Goal: Task Accomplishment & Management: Use online tool/utility

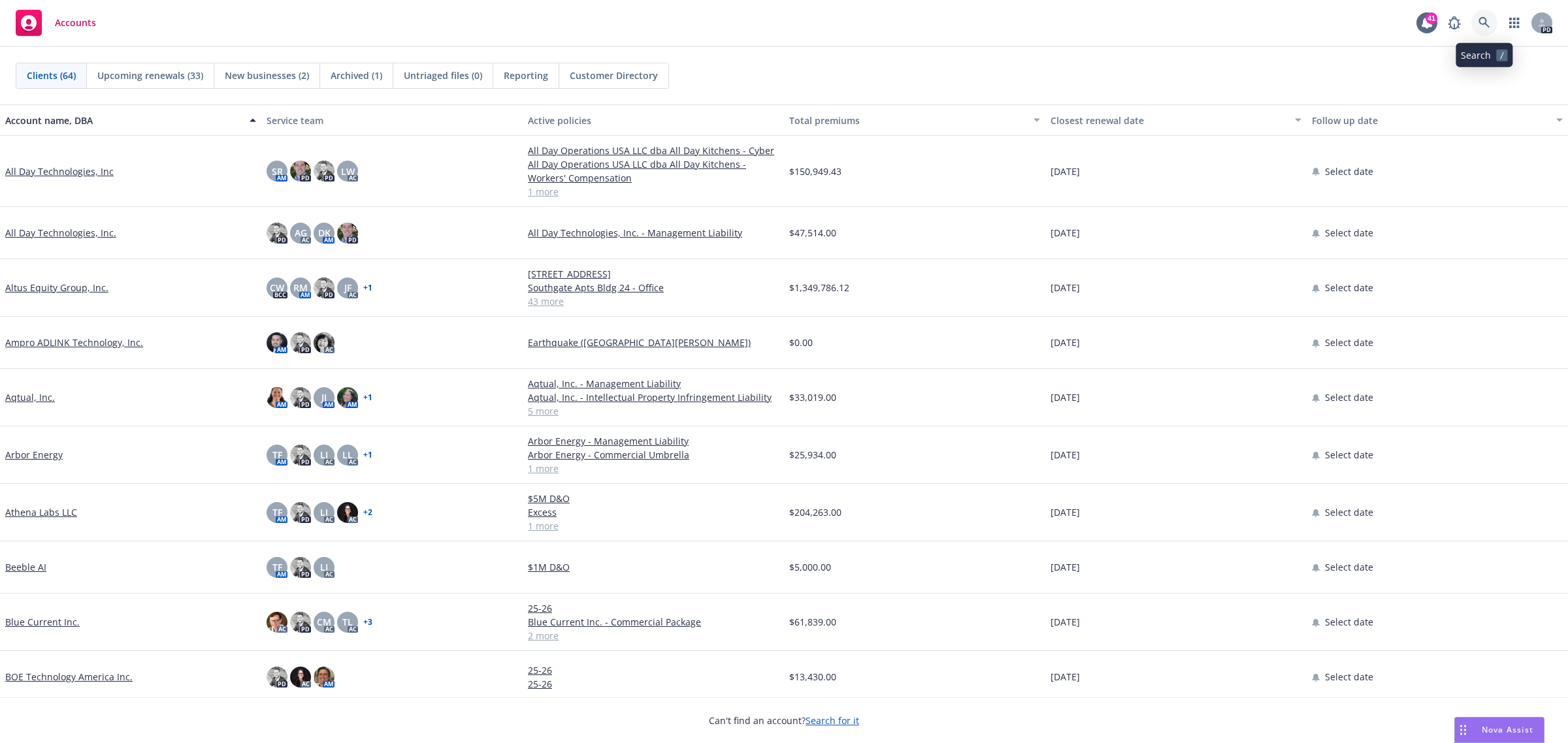
click at [1487, 18] on icon at bounding box center [1484, 22] width 12 height 12
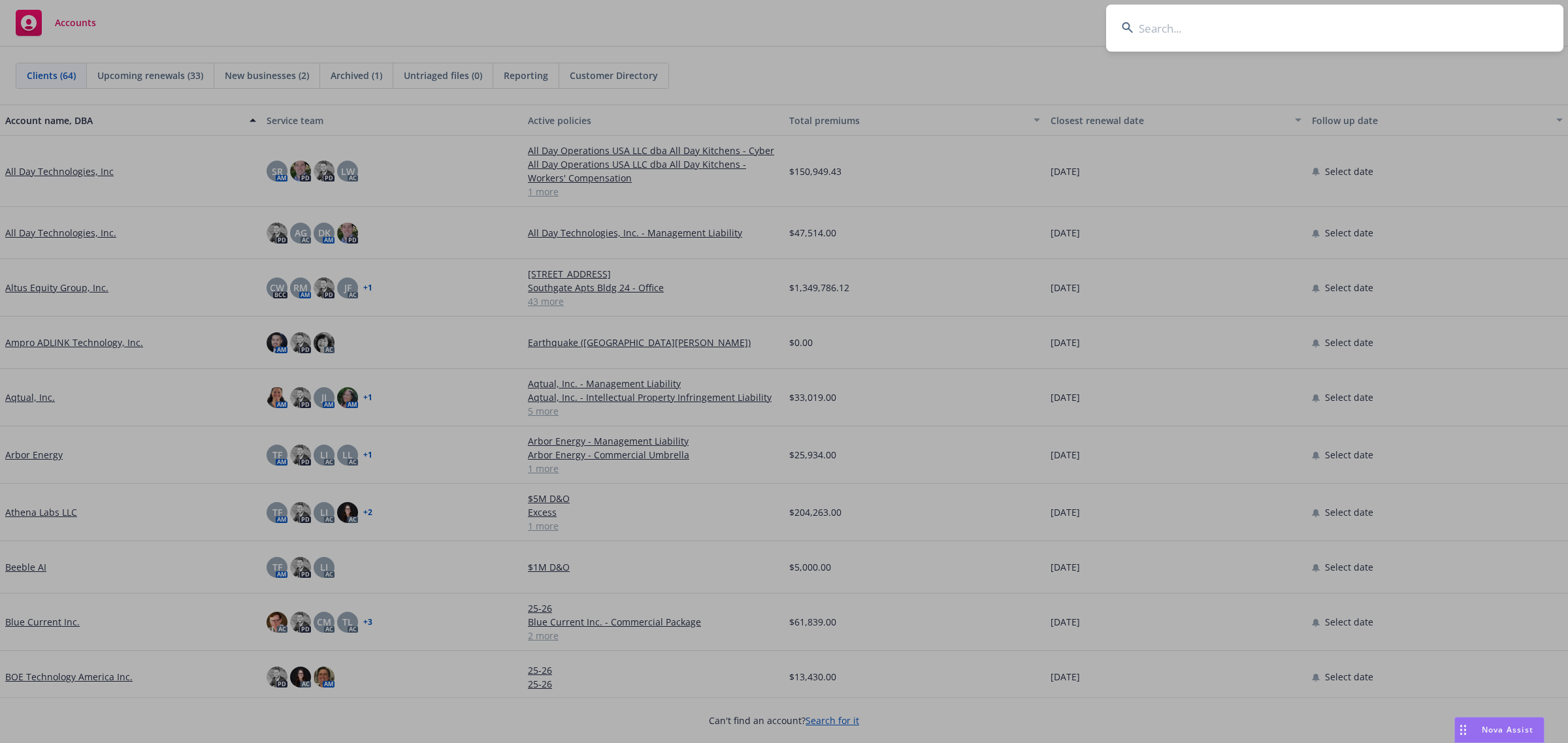
click at [1176, 27] on input at bounding box center [1334, 28] width 457 height 47
type input "Weaviate"
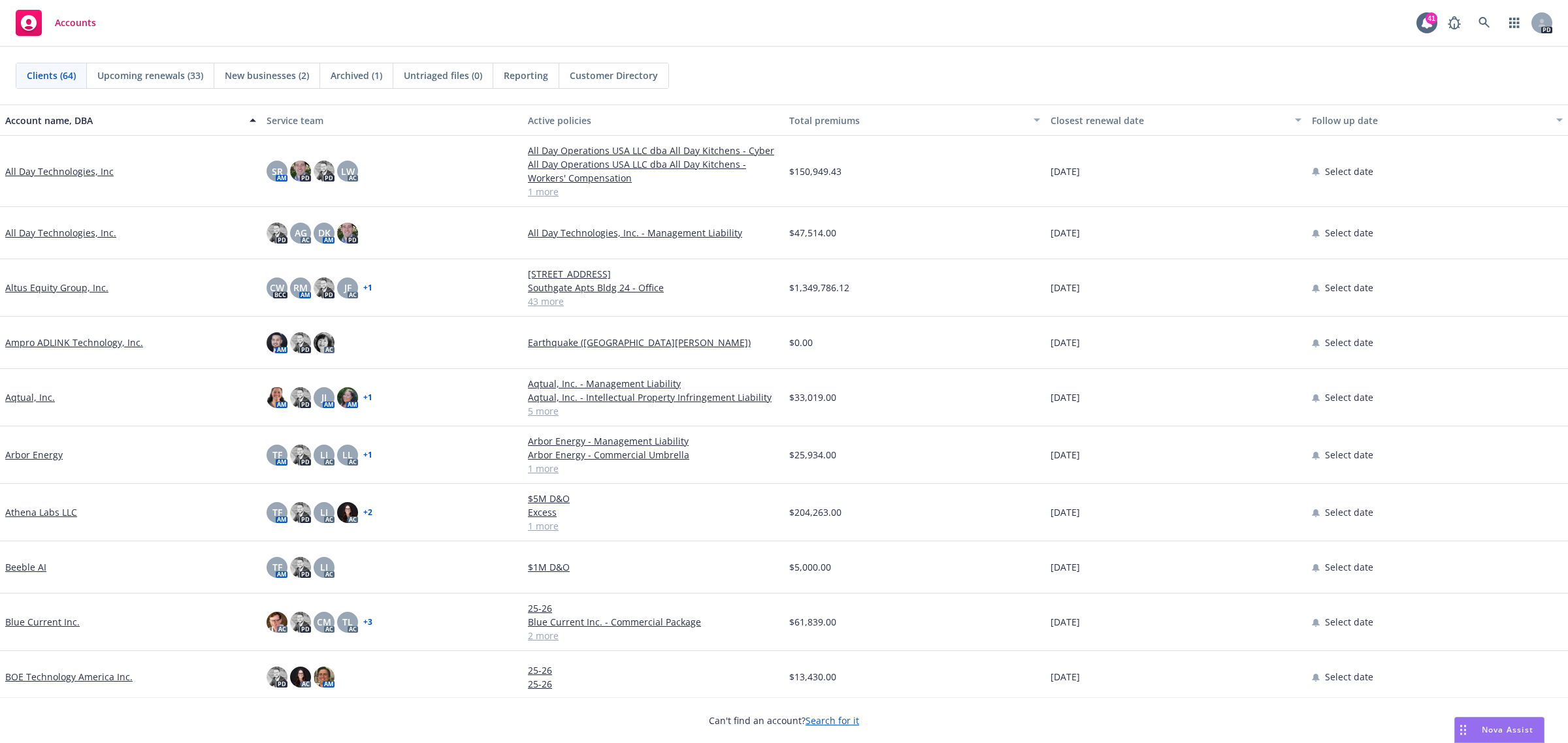
click at [1470, 19] on div "PD" at bounding box center [1497, 22] width 111 height 27
click at [1480, 18] on icon at bounding box center [1484, 22] width 12 height 12
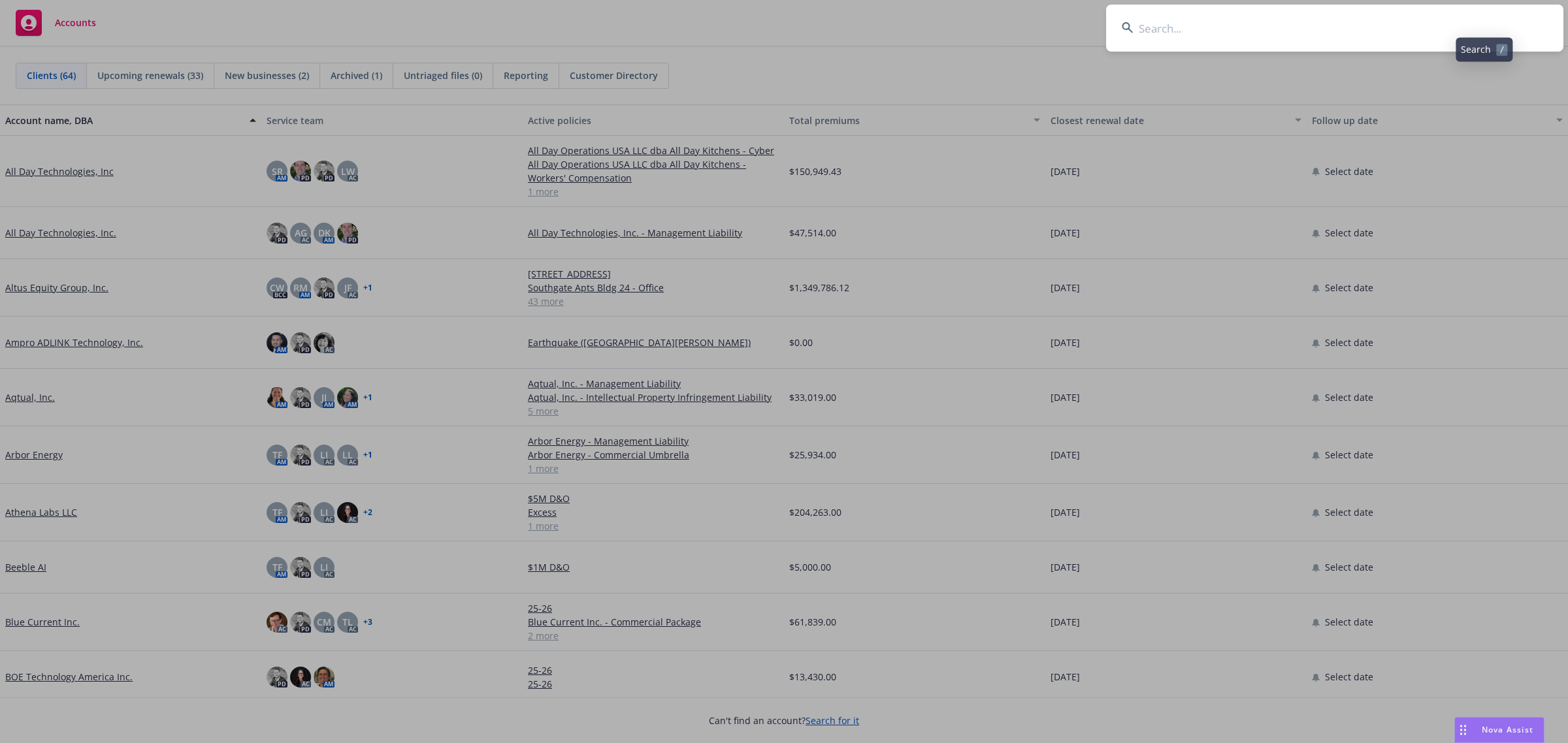
click at [1309, 35] on input at bounding box center [1334, 28] width 457 height 47
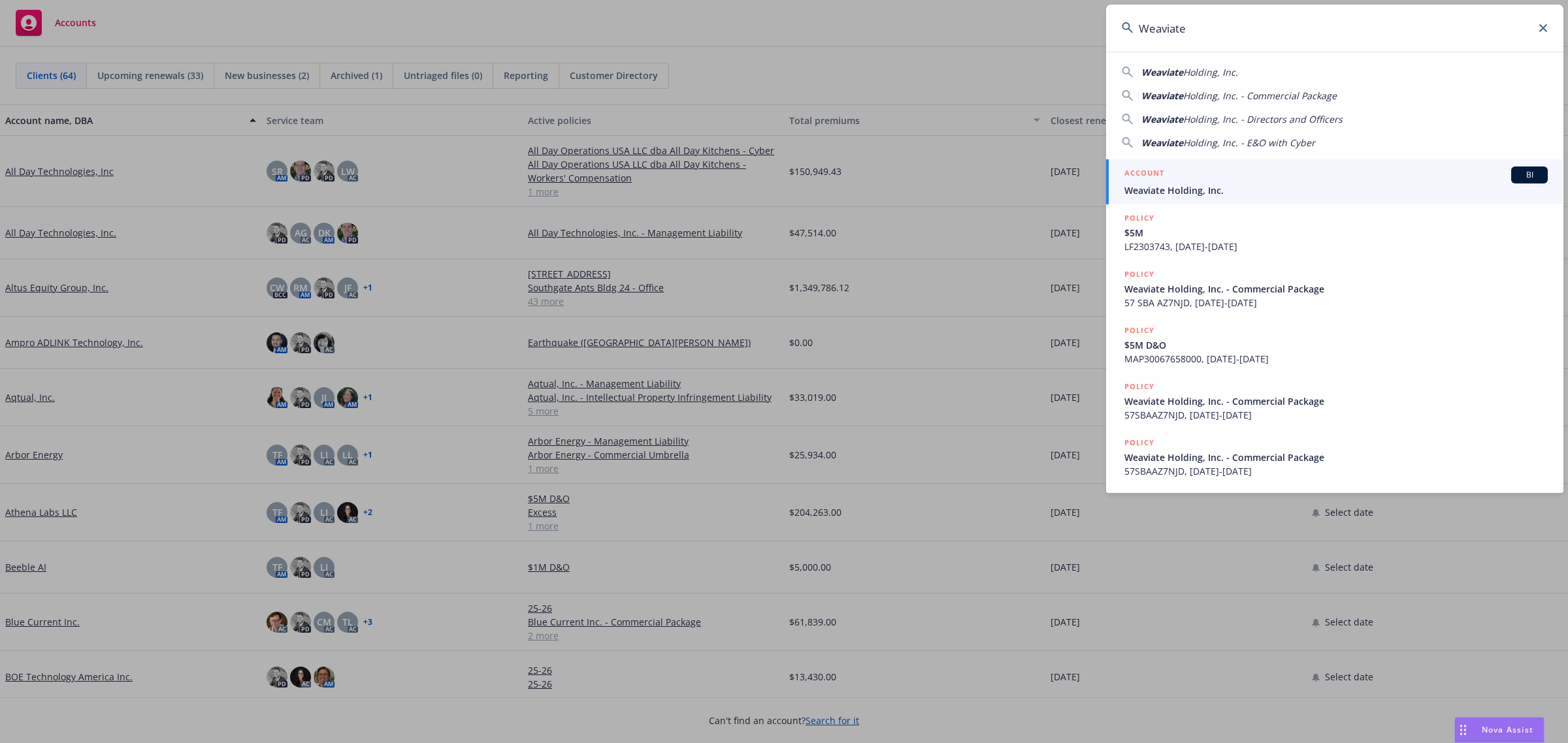
click at [1196, 74] on span "Holding, Inc." at bounding box center [1211, 71] width 55 height 12
type input "Weaviate Holding, Inc."
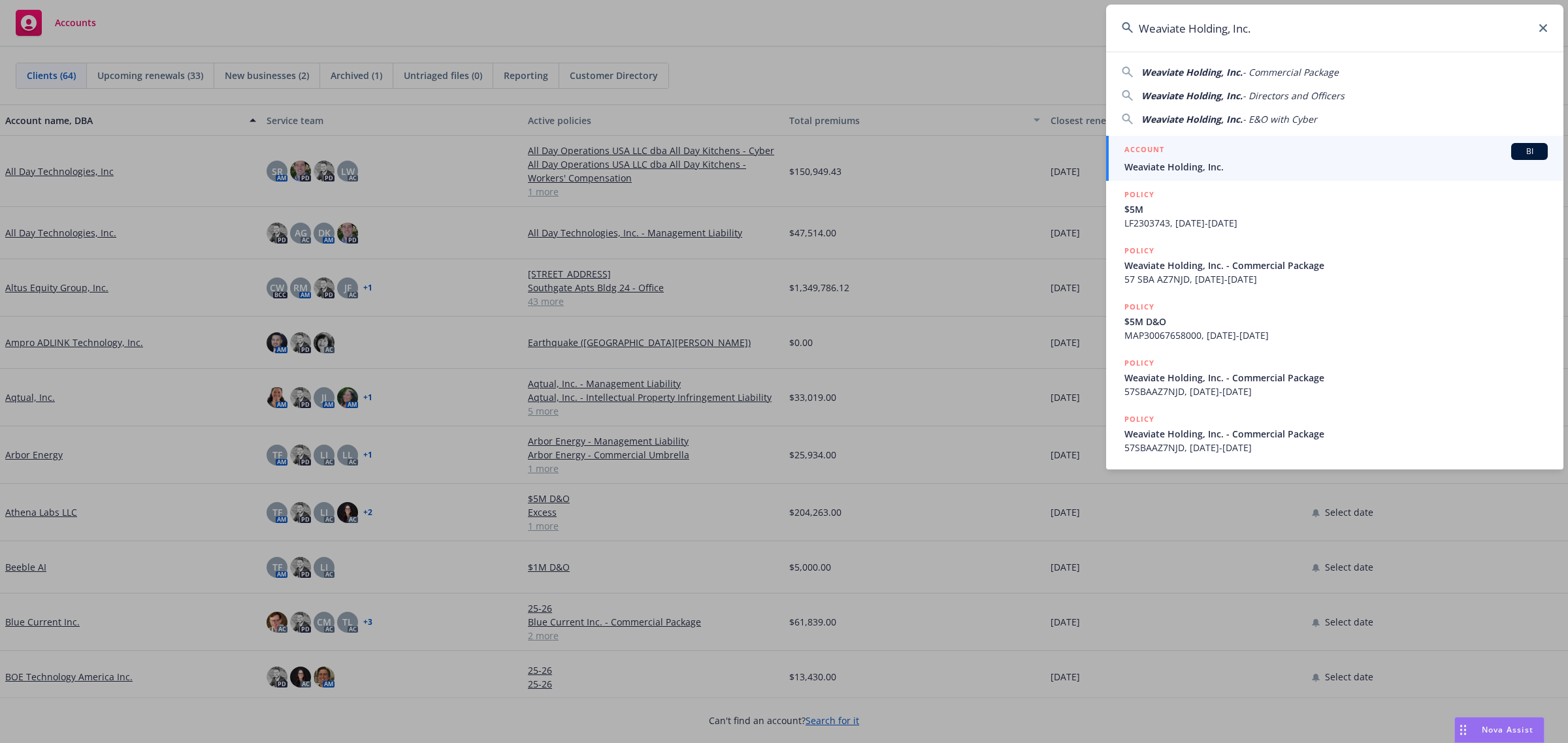
click at [1170, 172] on span "Weaviate Holding, Inc." at bounding box center [1335, 166] width 423 height 14
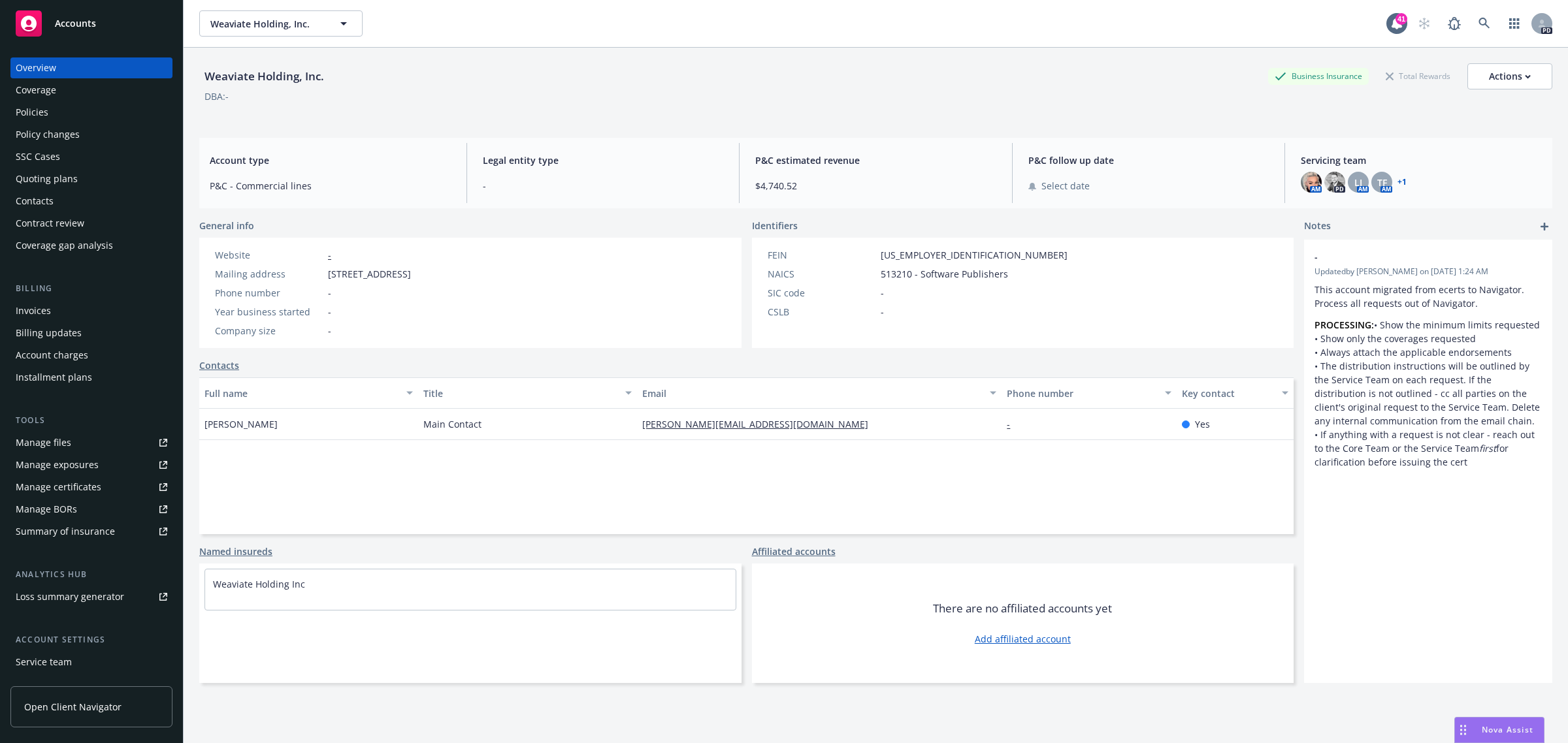
click at [54, 107] on div "Policies" at bounding box center [92, 112] width 152 height 21
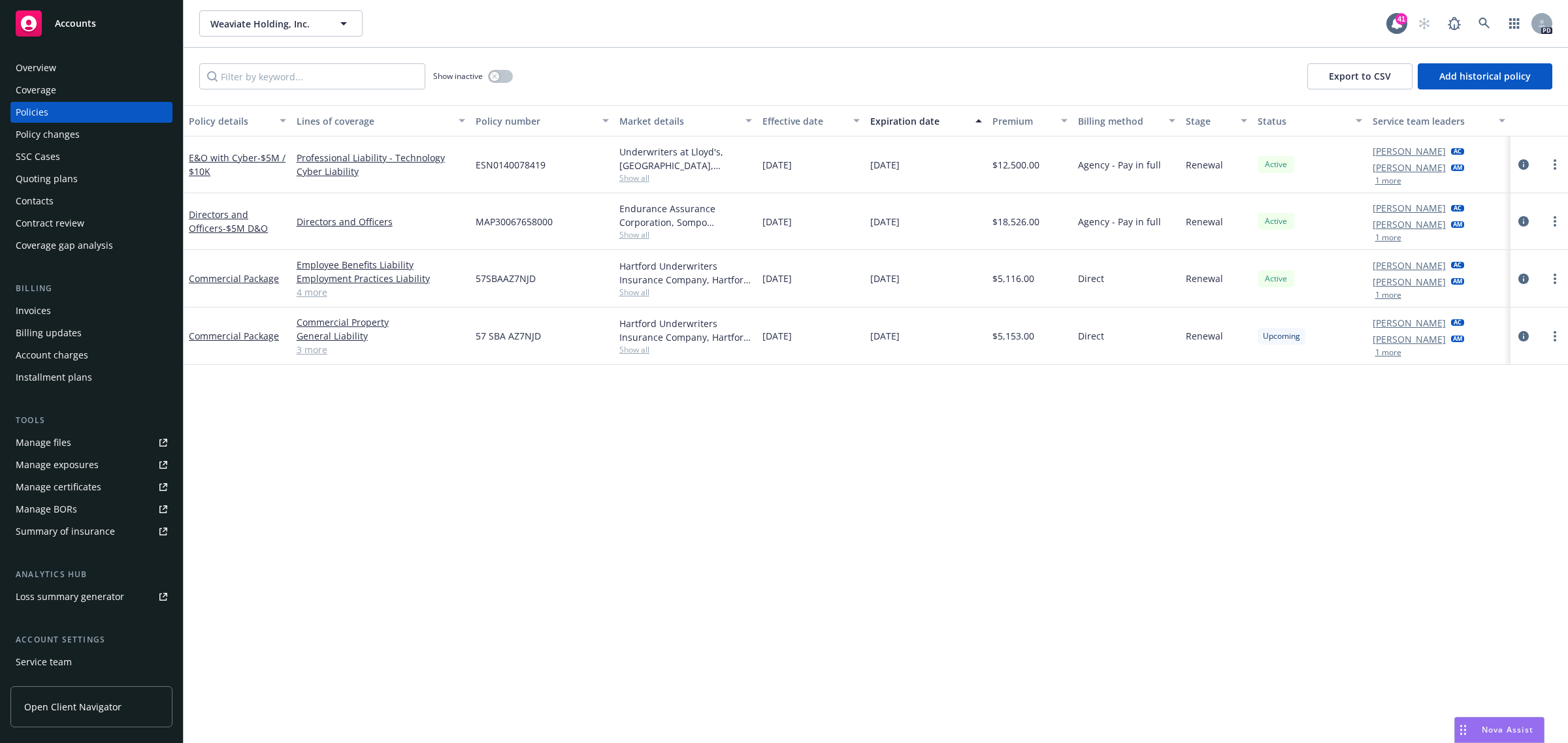
click at [320, 294] on link "4 more" at bounding box center [381, 292] width 169 height 14
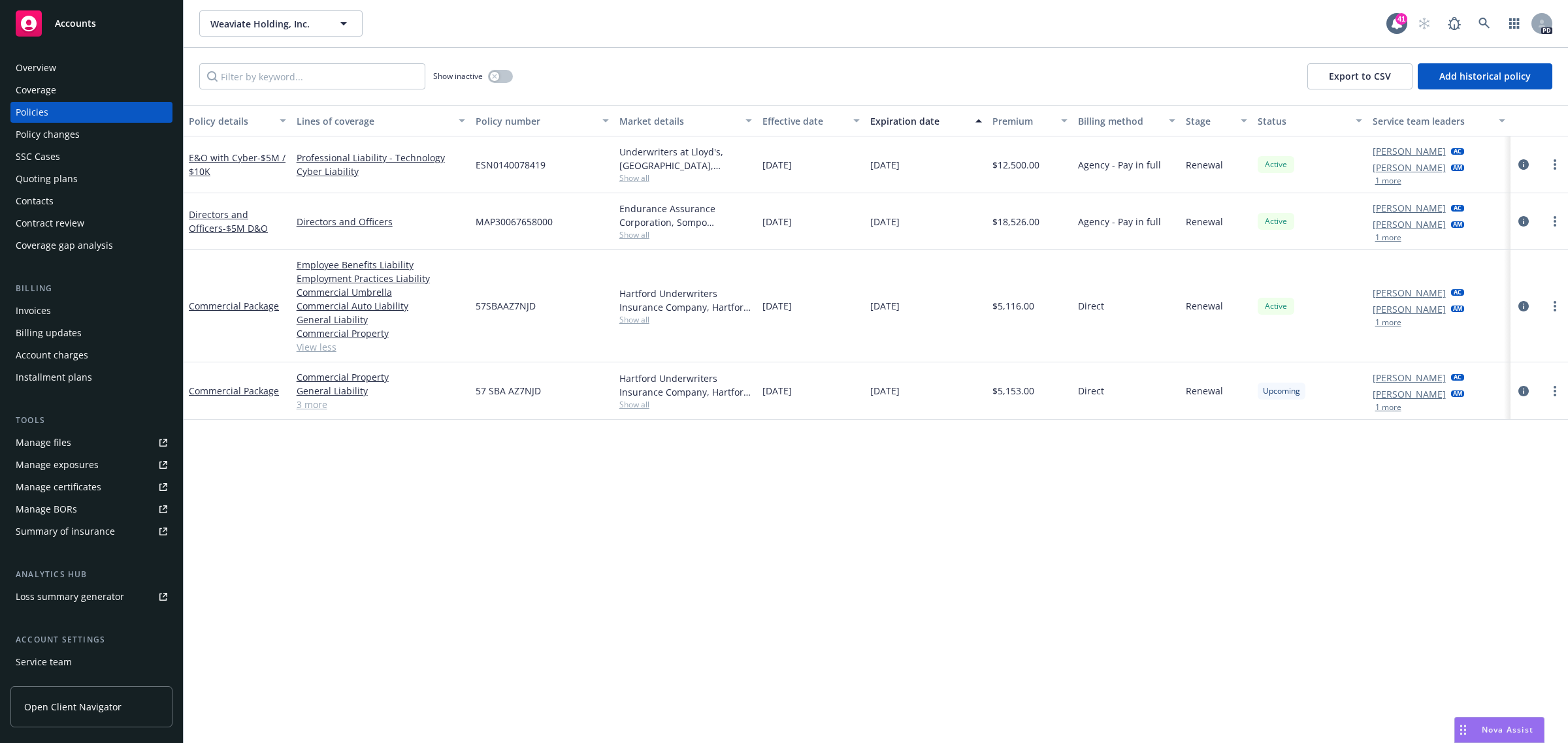
click at [324, 405] on link "3 more" at bounding box center [381, 404] width 169 height 14
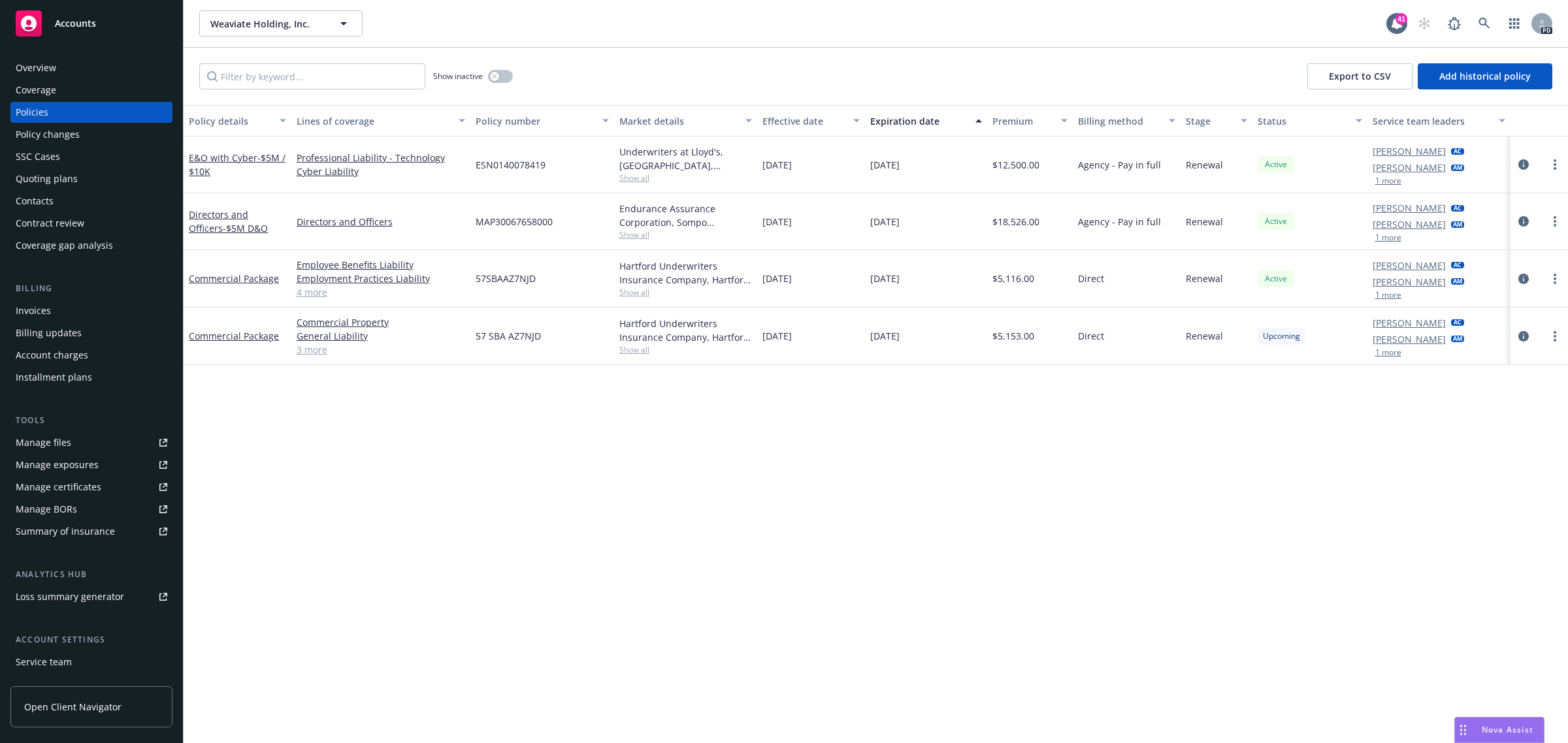
drag, startPoint x: 827, startPoint y: 459, endPoint x: 822, endPoint y: 442, distance: 17.7
click at [827, 459] on div "Policy details Lines of coverage Policy number Market details Effective date Ex…" at bounding box center [875, 424] width 1384 height 639
click at [316, 350] on link "3 more" at bounding box center [381, 349] width 169 height 14
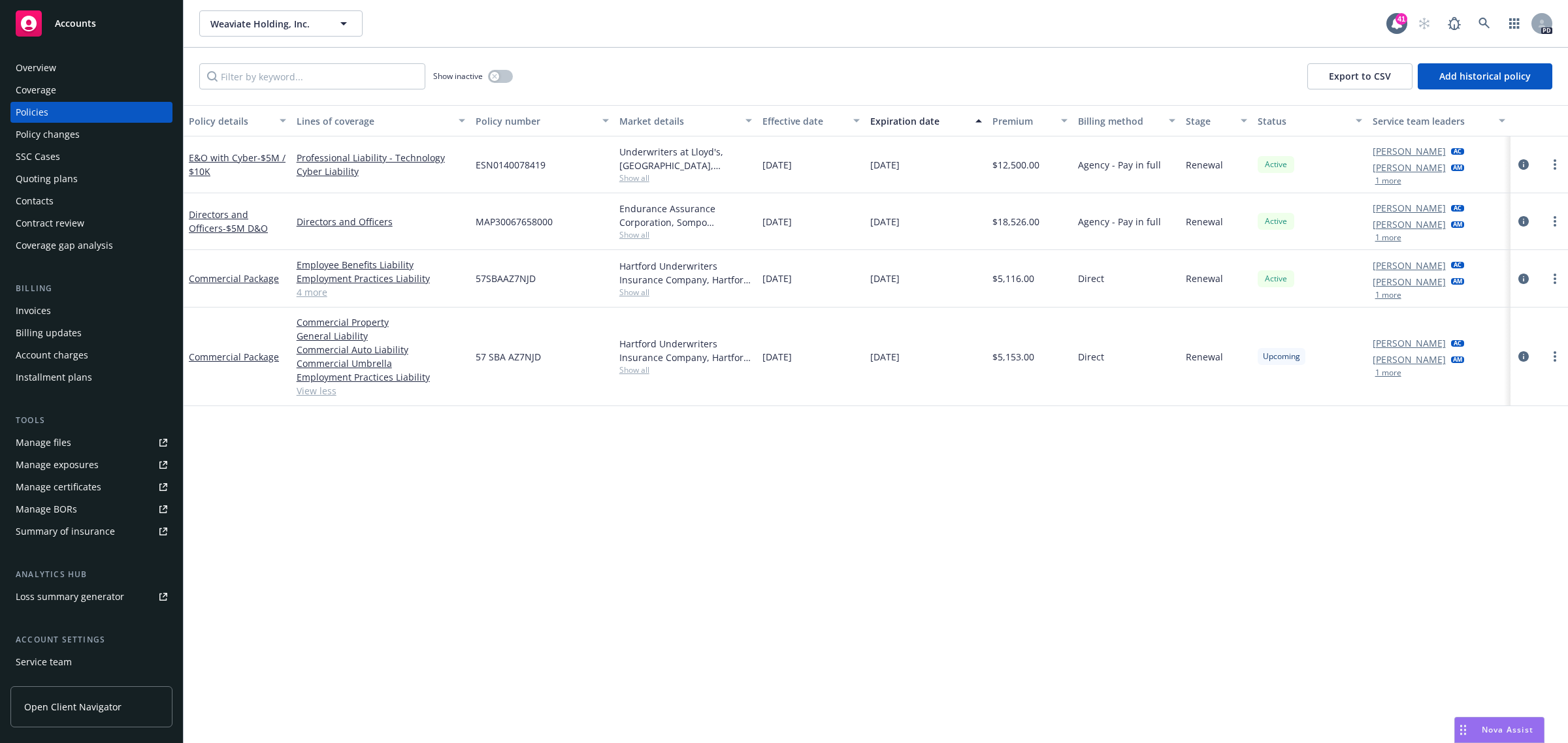
click at [629, 235] on span "Show all" at bounding box center [686, 235] width 133 height 11
drag, startPoint x: 260, startPoint y: 585, endPoint x: 129, endPoint y: 537, distance: 139.5
click at [260, 585] on div "Policy details Lines of coverage Policy number Market details Effective date Ex…" at bounding box center [875, 424] width 1384 height 639
click at [86, 526] on div "Summary of insurance" at bounding box center [66, 532] width 100 height 21
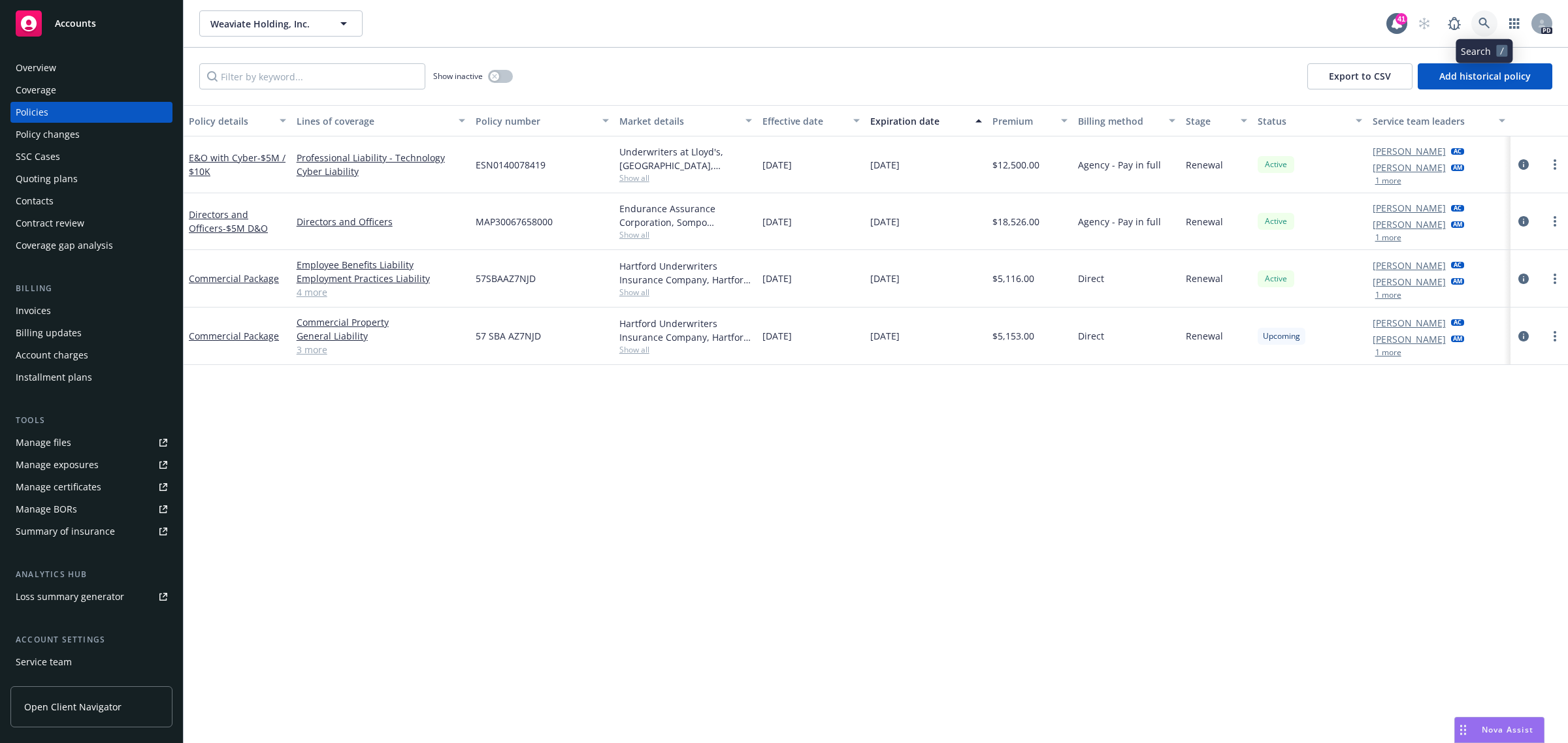
click at [1476, 28] on link at bounding box center [1484, 23] width 27 height 27
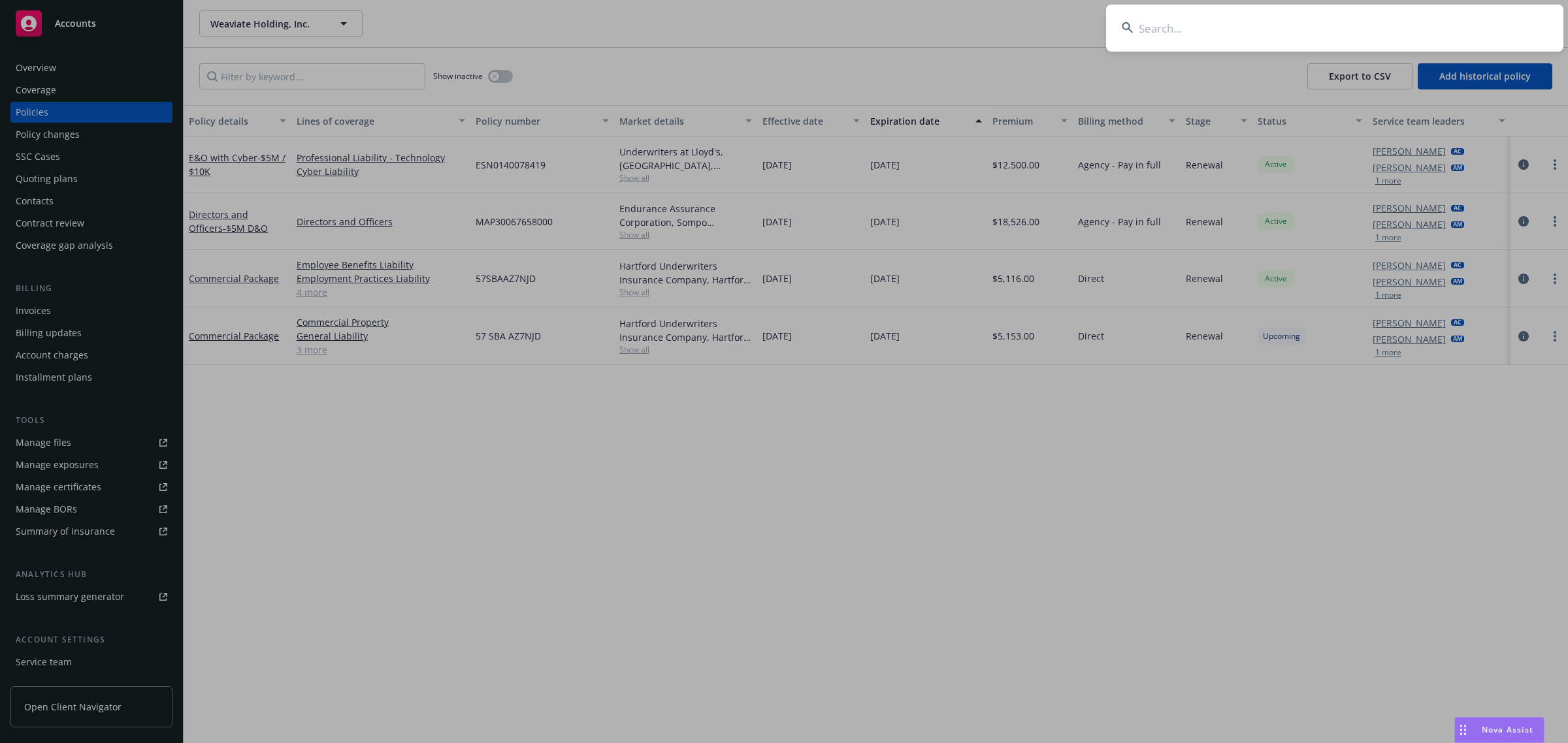
click at [1145, 34] on input at bounding box center [1334, 28] width 457 height 47
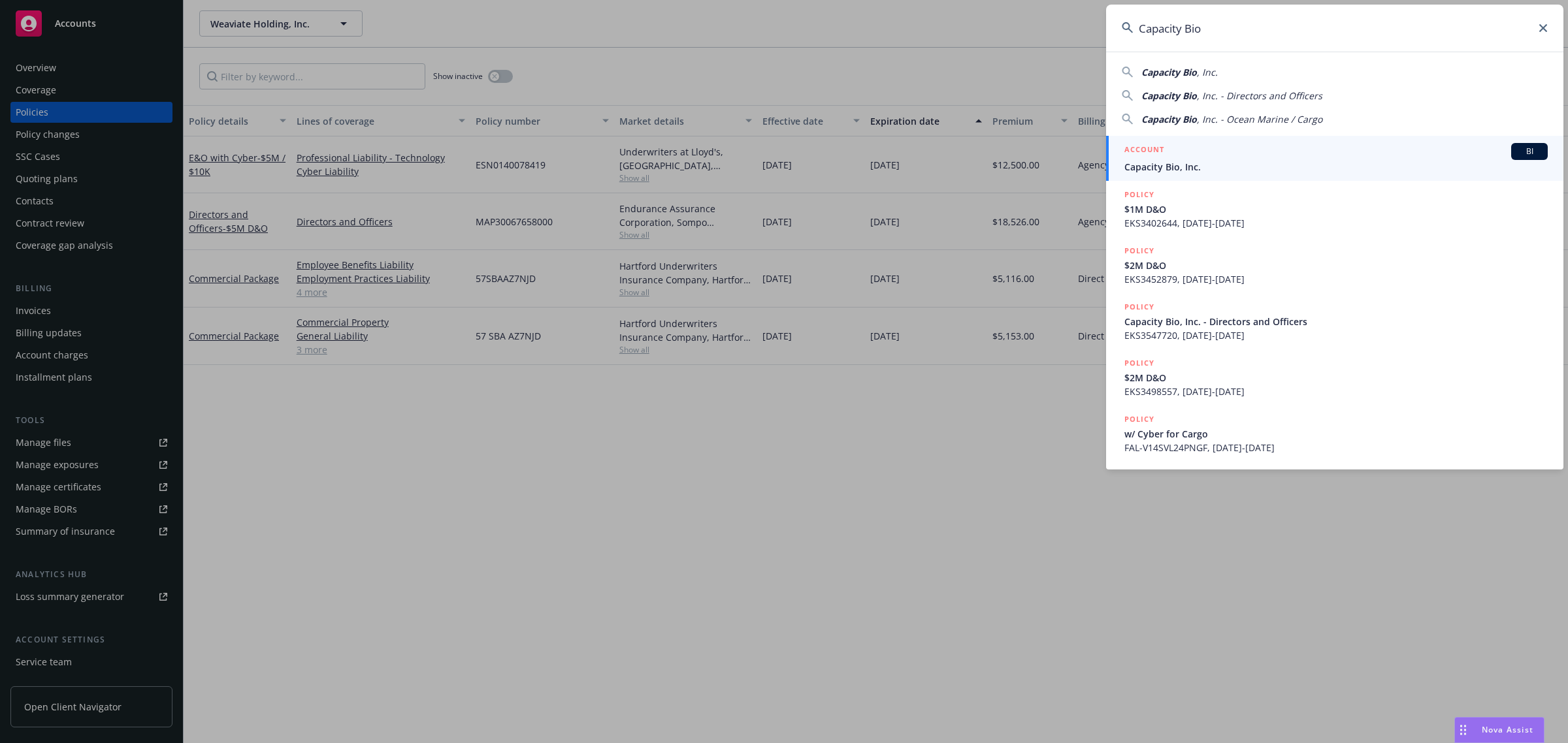
click at [1190, 72] on span "Capacity Bio" at bounding box center [1169, 71] width 55 height 12
type input "Capacity Bio, Inc."
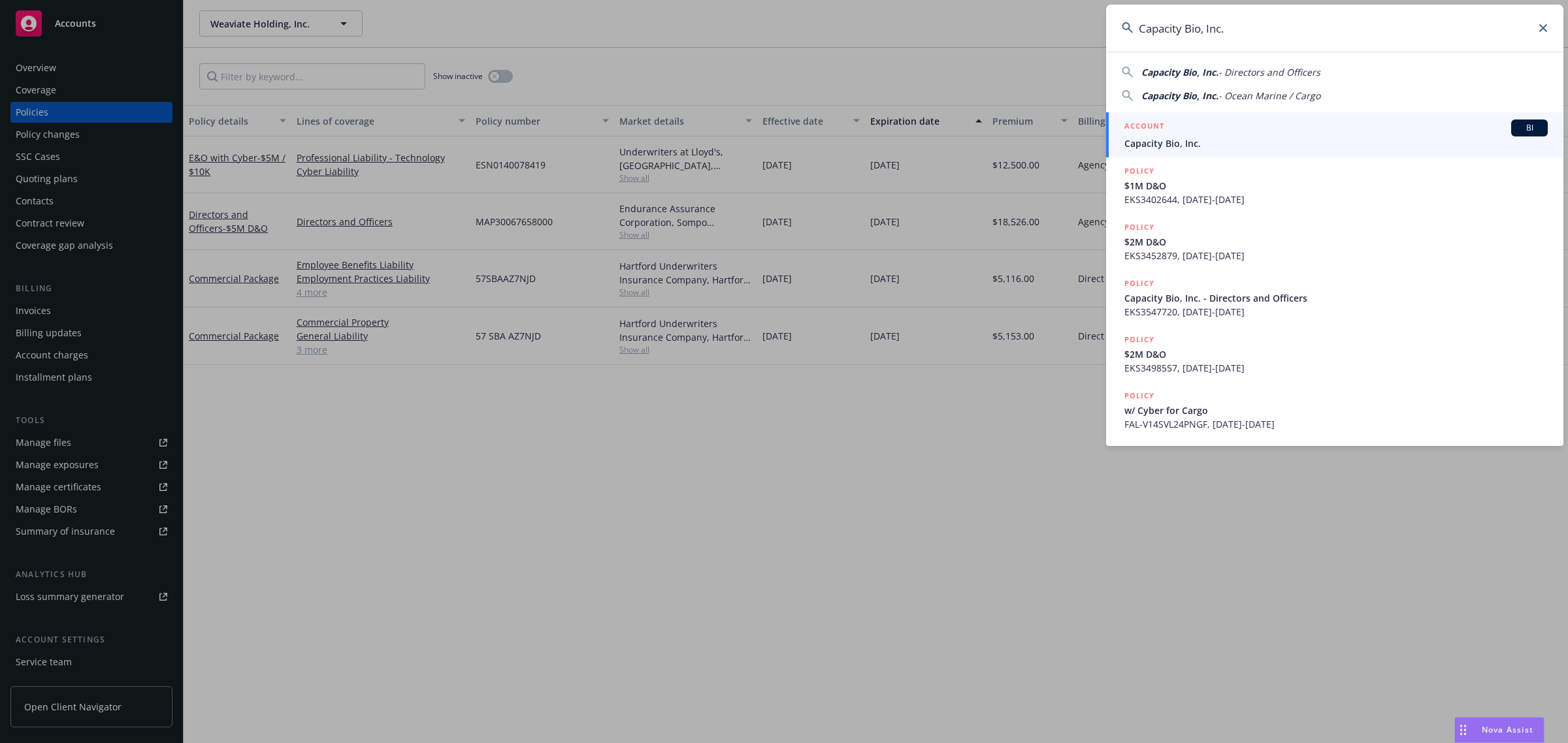
click at [1154, 149] on span "Capacity Bio, Inc." at bounding box center [1335, 143] width 423 height 14
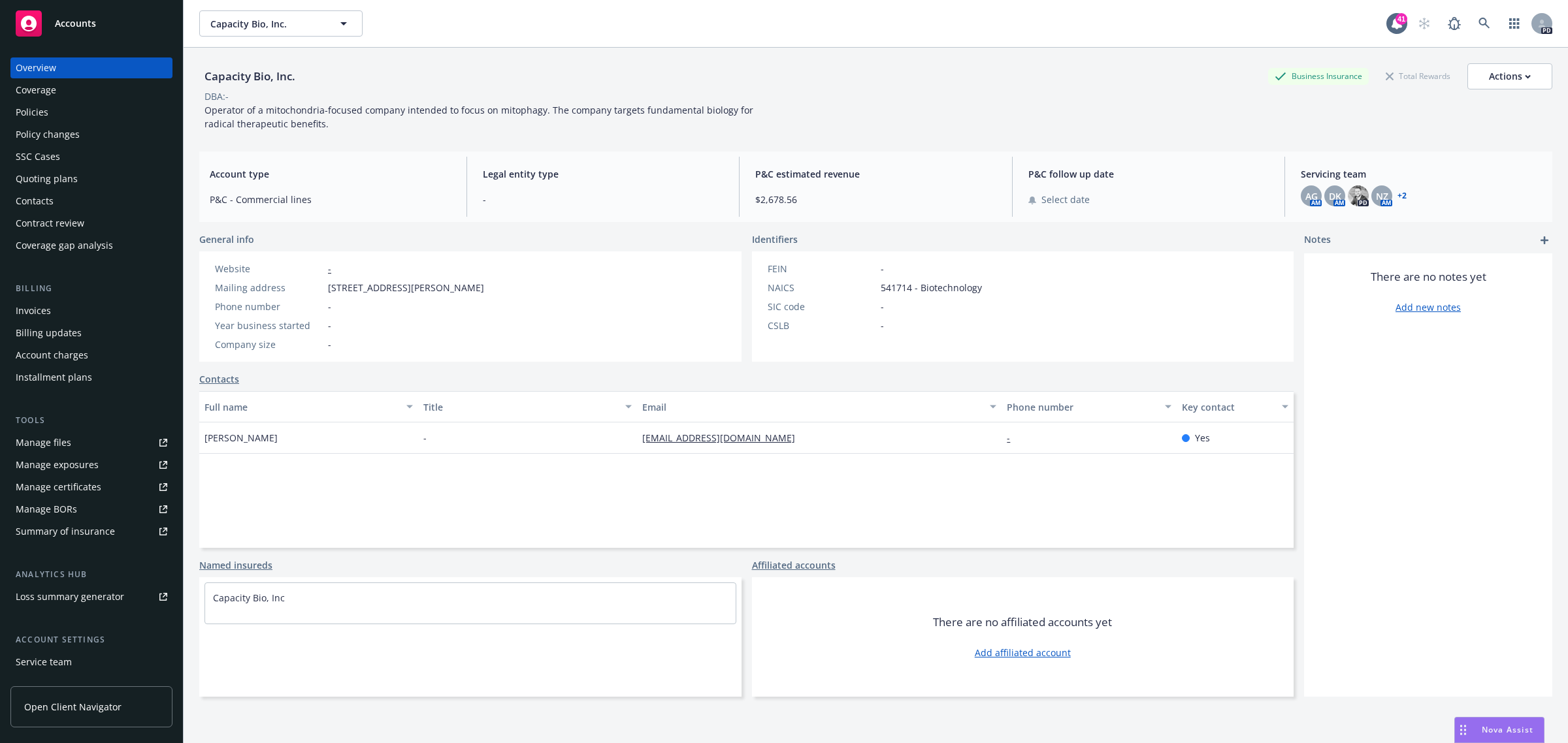
click at [68, 115] on div "Policies" at bounding box center [92, 112] width 152 height 21
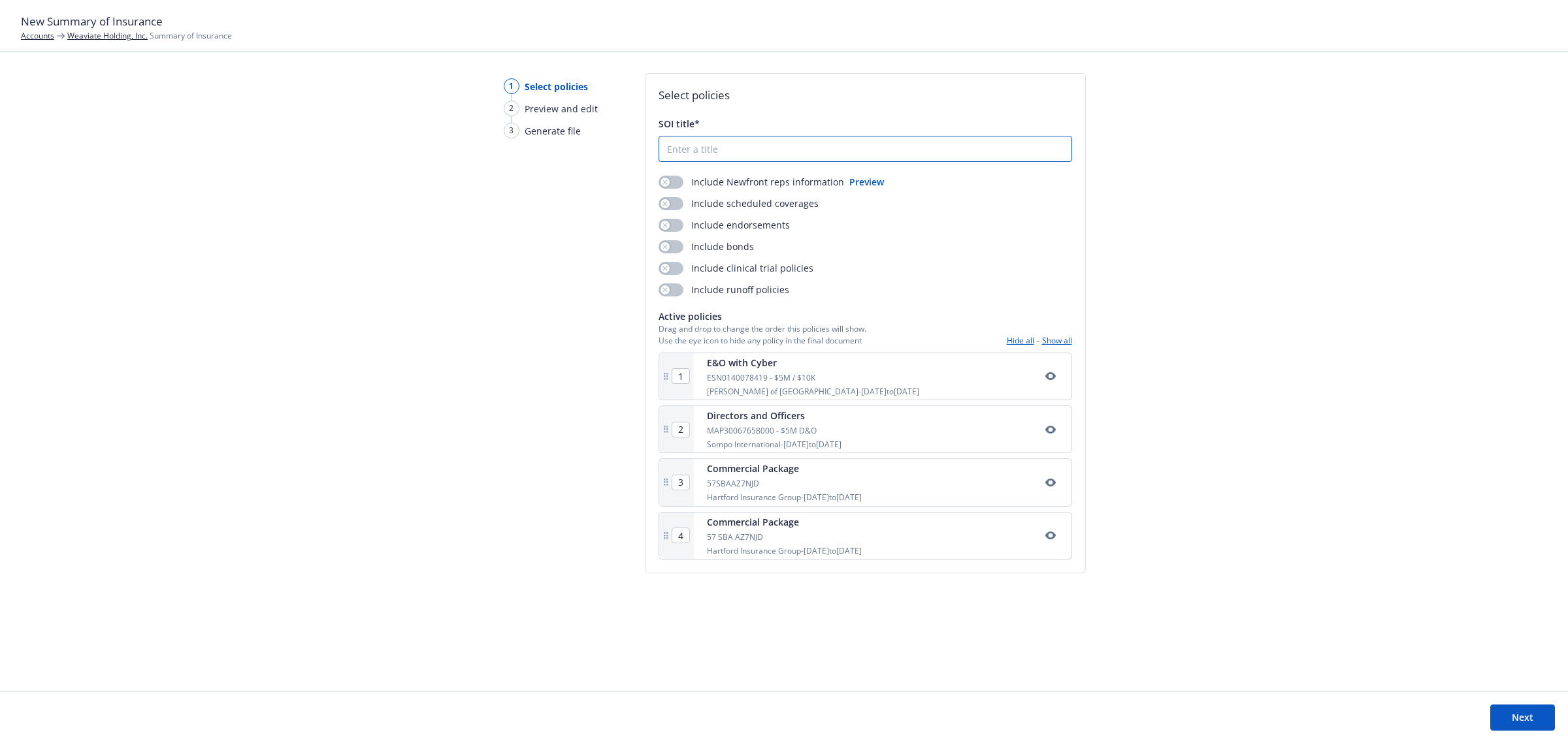
click at [707, 145] on input "SOI title*" at bounding box center [864, 149] width 412 height 25
type input "Weaviate SOI [DATE]-[DATE]"
drag, startPoint x: 1132, startPoint y: 396, endPoint x: 1092, endPoint y: 462, distance: 77.2
click at [1132, 397] on div "1 Select policies 2 Preview and edit 3 Generate file Select policies SOI title*…" at bounding box center [784, 382] width 1568 height 618
click at [1500, 714] on button "Next" at bounding box center [1522, 717] width 65 height 27
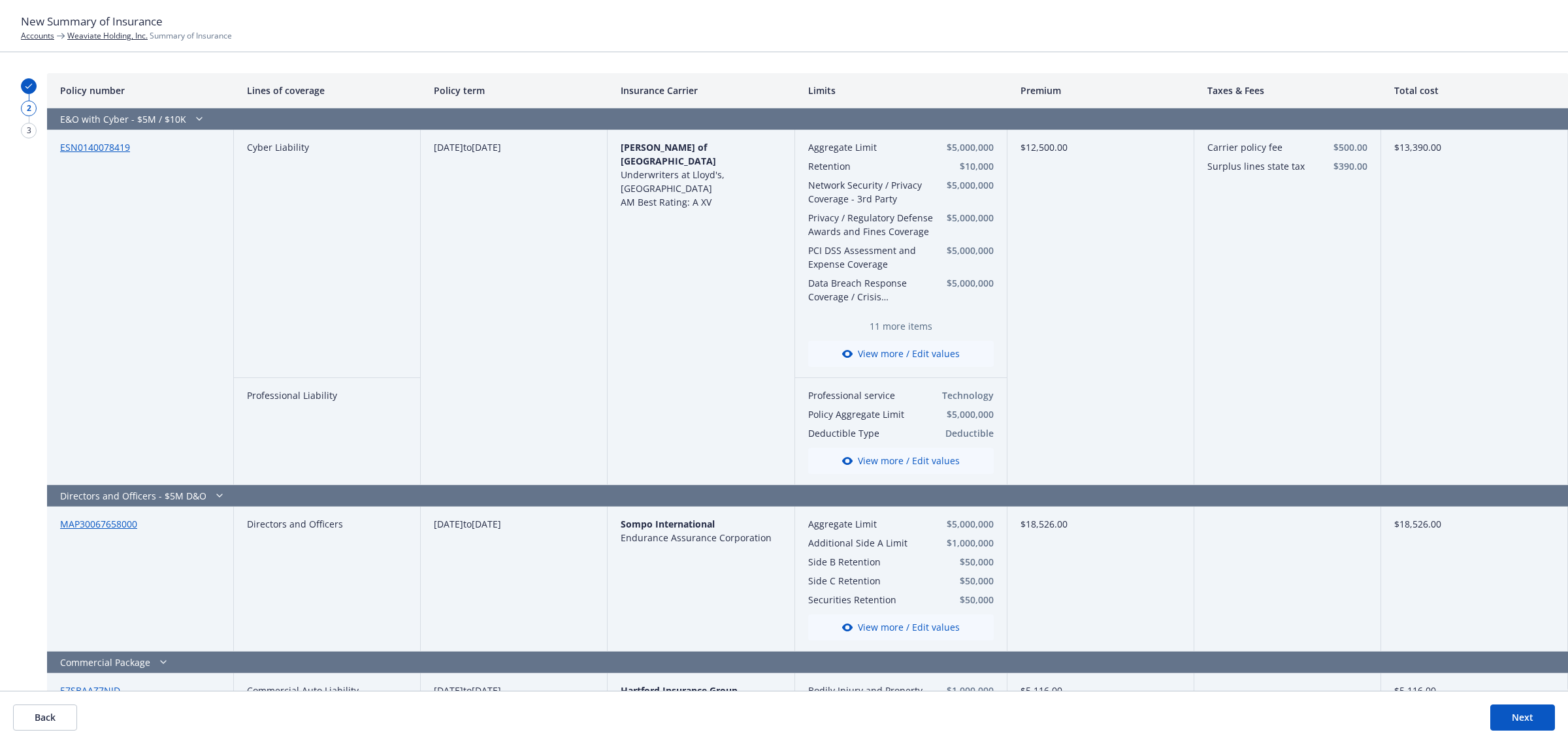
click at [1535, 729] on button "Next" at bounding box center [1522, 717] width 65 height 27
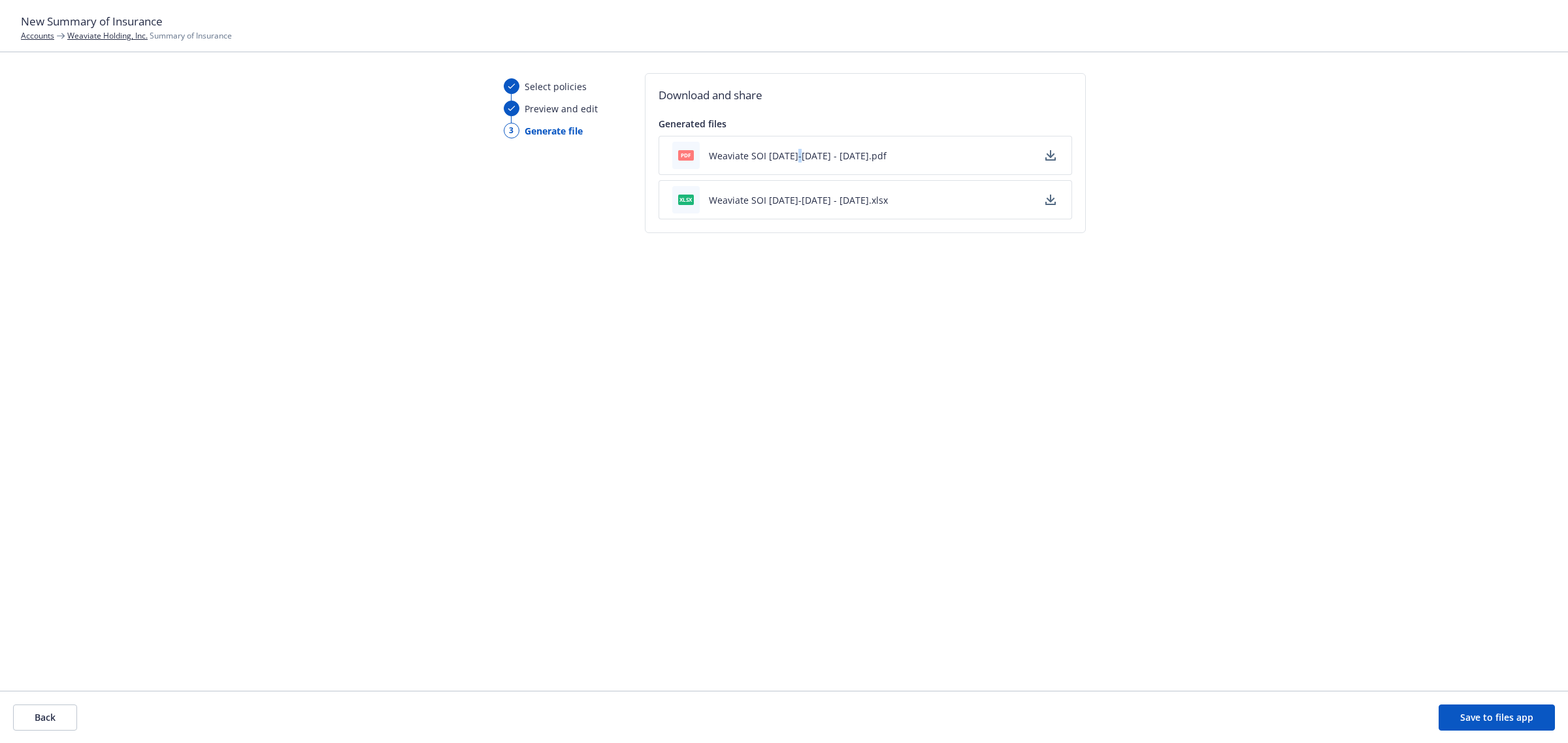
click at [795, 169] on div "pdf Weaviate SOI [DATE]-[DATE] - [DATE].pdf" at bounding box center [865, 155] width 414 height 39
click at [790, 161] on button "Weaviate SOI [DATE]-[DATE] - [DATE].pdf" at bounding box center [797, 155] width 178 height 14
